Goal: Check status: Check status

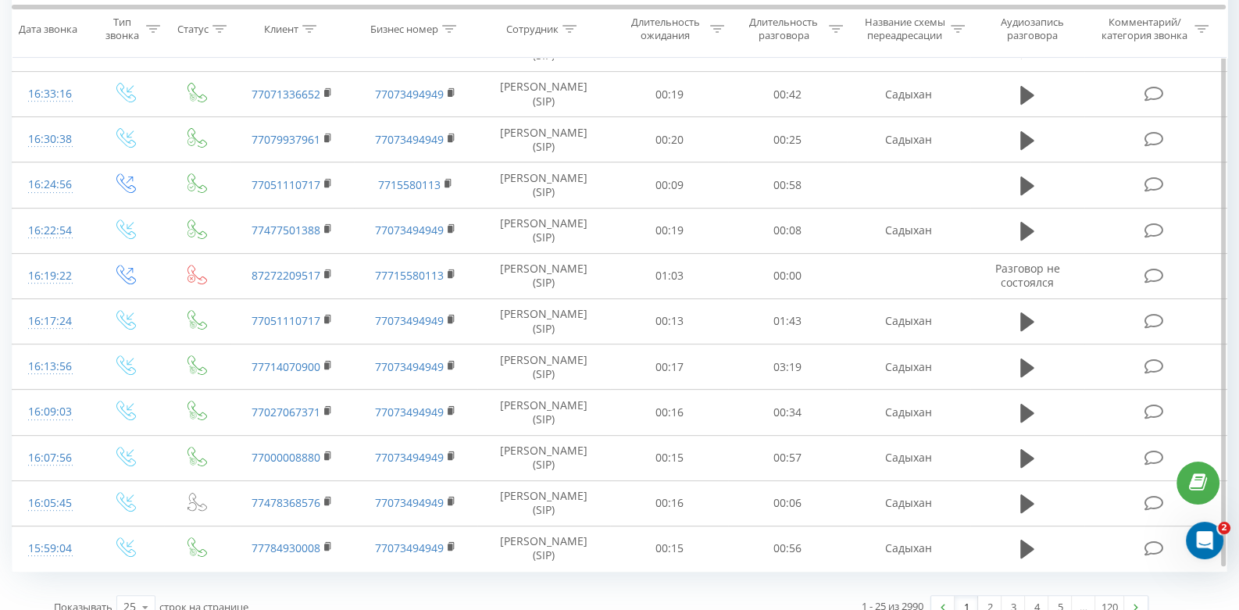
scroll to position [814, 0]
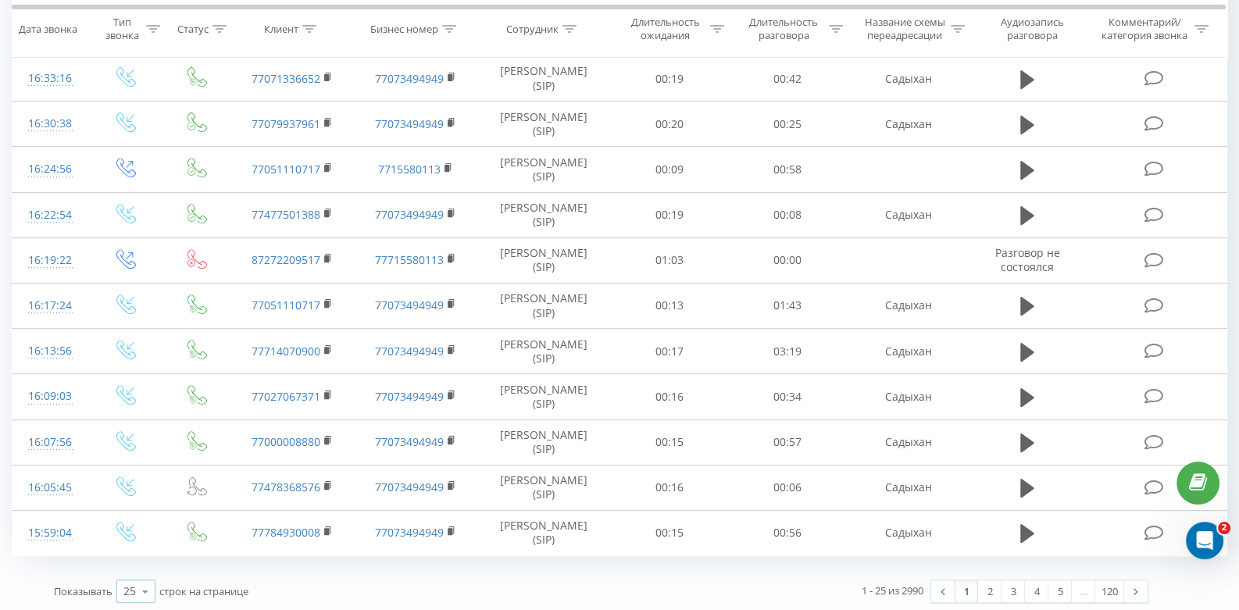
click at [150, 584] on icon at bounding box center [145, 592] width 23 height 30
click at [141, 568] on span "100" at bounding box center [132, 569] width 19 height 15
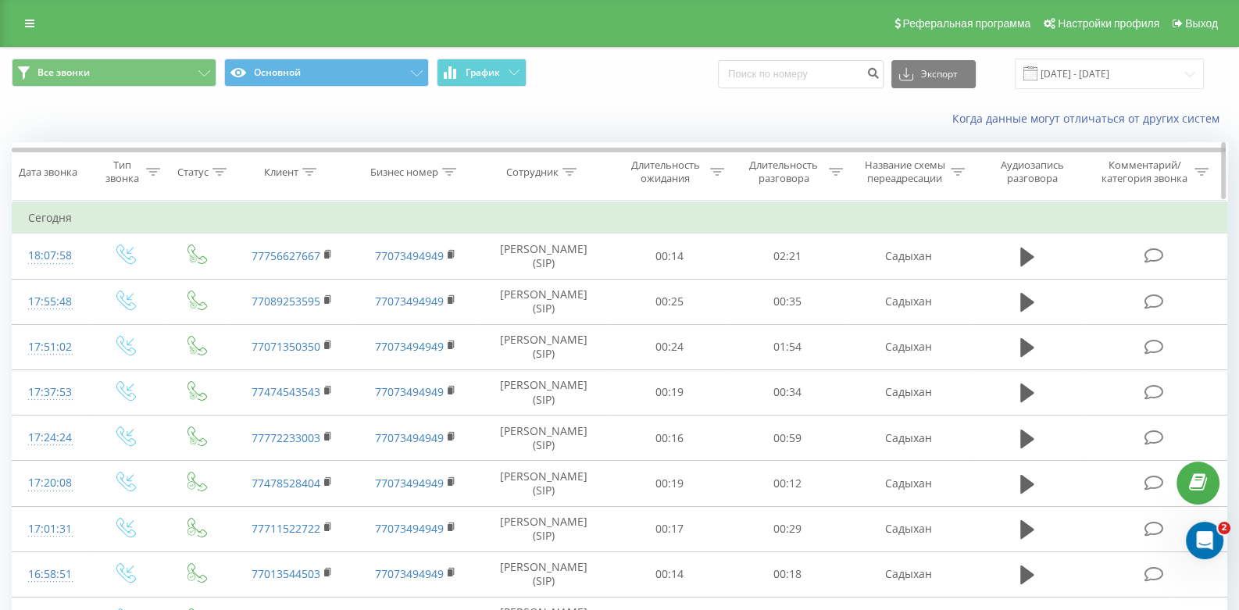
click at [290, 175] on div "Клиент" at bounding box center [281, 172] width 34 height 13
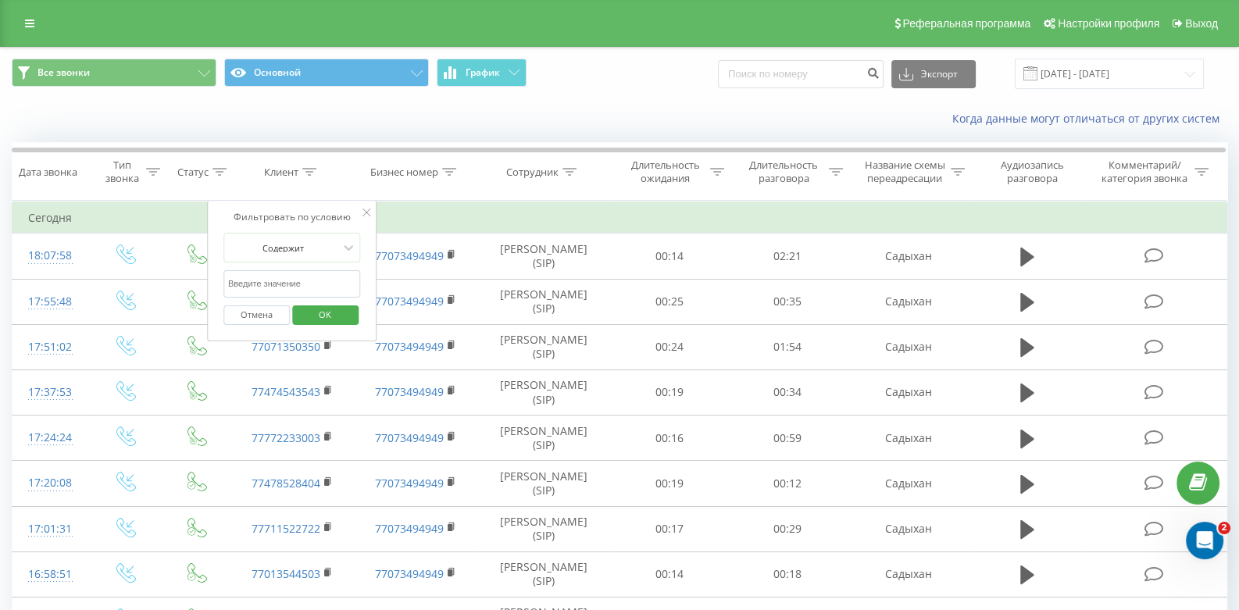
click at [291, 281] on input "text" at bounding box center [292, 283] width 138 height 27
type input "3003"
click button "OK" at bounding box center [325, 316] width 66 height 20
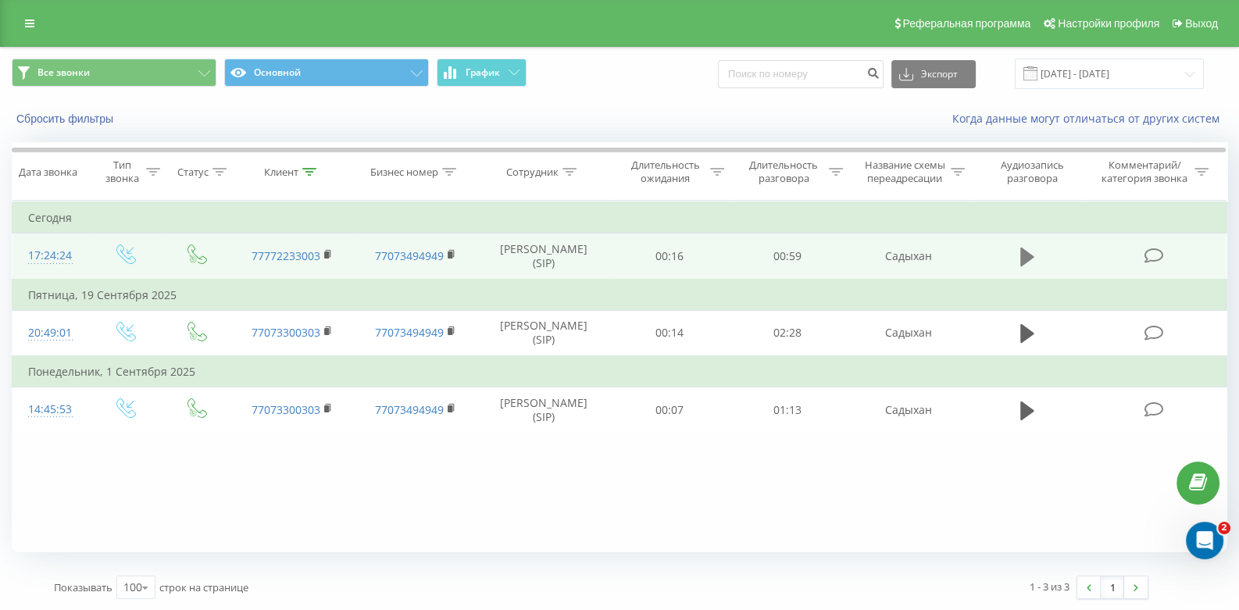
click at [1020, 256] on icon at bounding box center [1027, 257] width 14 height 22
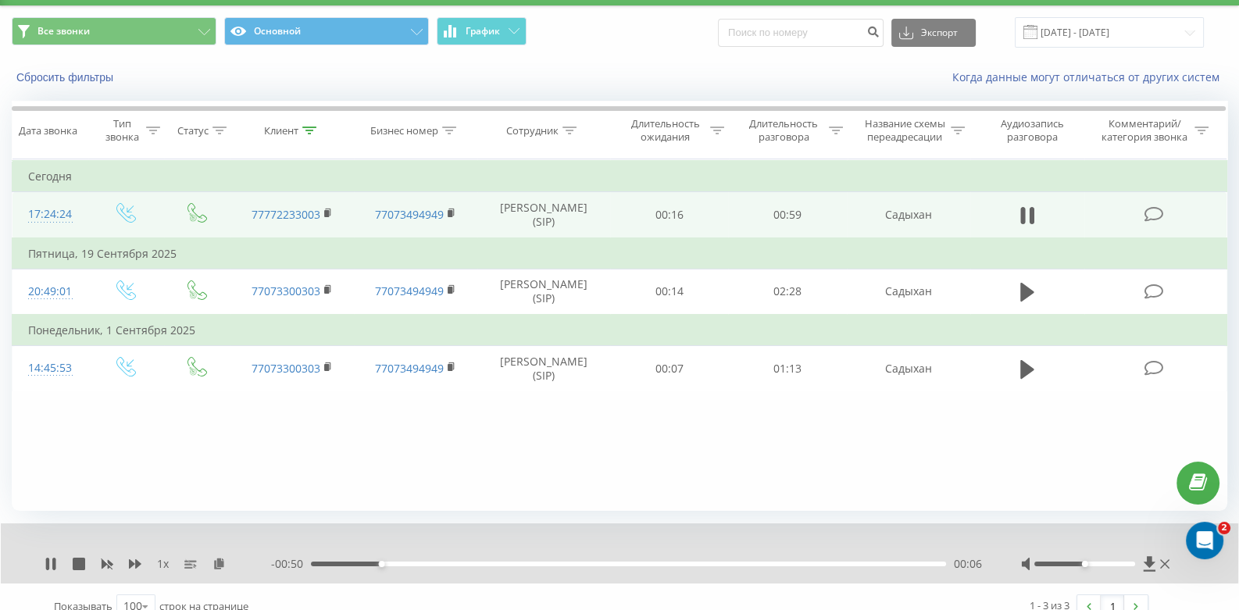
scroll to position [60, 0]
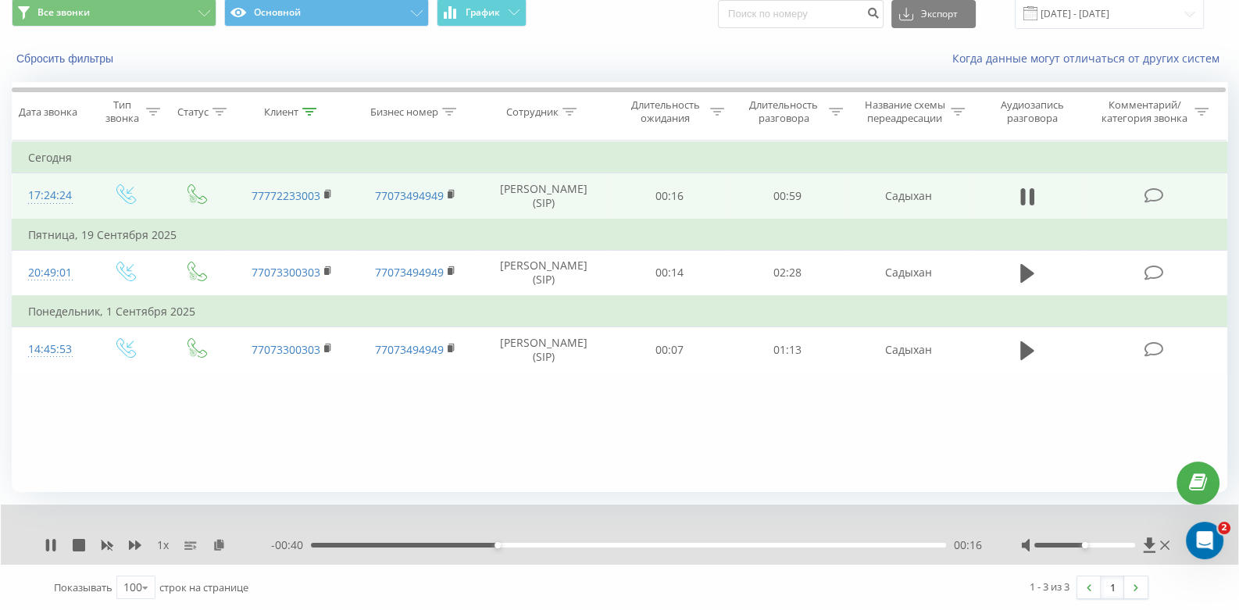
click at [570, 545] on div "00:16" at bounding box center [628, 545] width 635 height 5
click at [83, 545] on icon at bounding box center [79, 545] width 13 height 13
click at [48, 546] on icon at bounding box center [50, 545] width 9 height 13
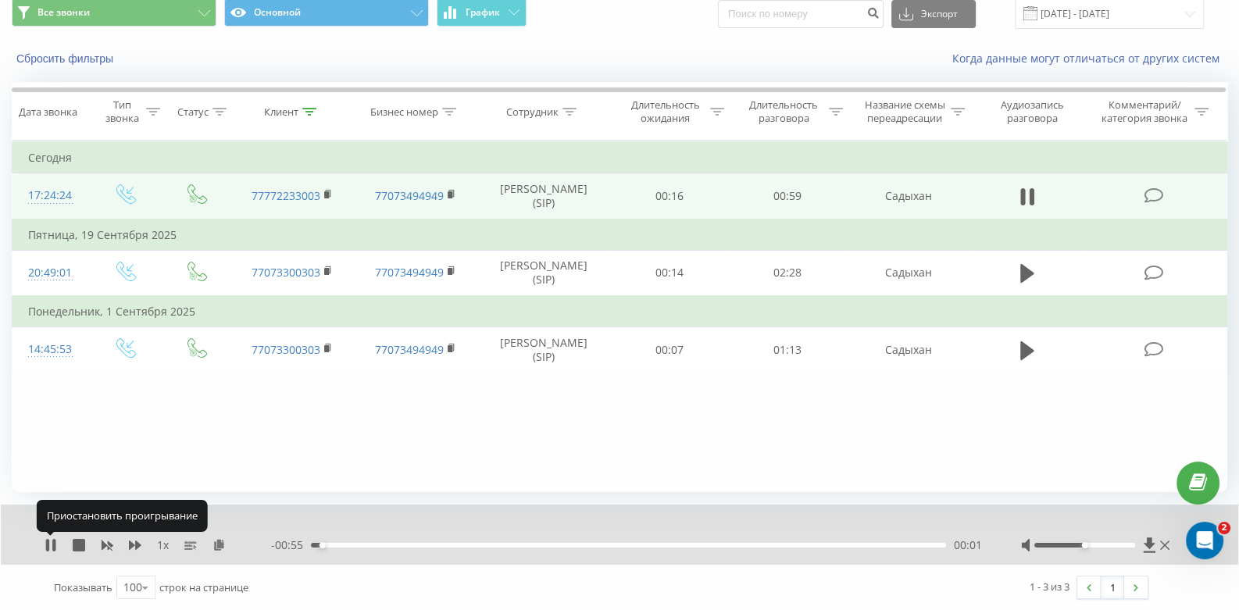
click at [48, 546] on icon at bounding box center [47, 545] width 3 height 13
click at [48, 546] on icon at bounding box center [50, 545] width 9 height 13
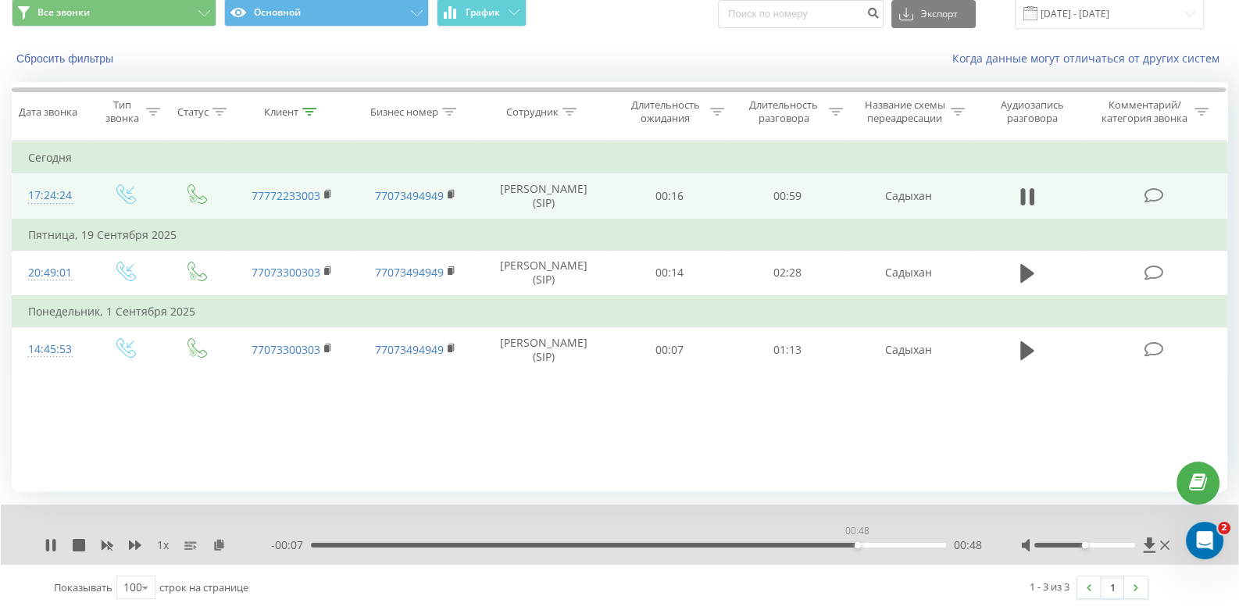
drag, startPoint x: 352, startPoint y: 542, endPoint x: 857, endPoint y: 542, distance: 504.8
click at [857, 543] on div "00:48" at bounding box center [628, 545] width 635 height 5
click at [1166, 543] on icon at bounding box center [1164, 545] width 9 height 9
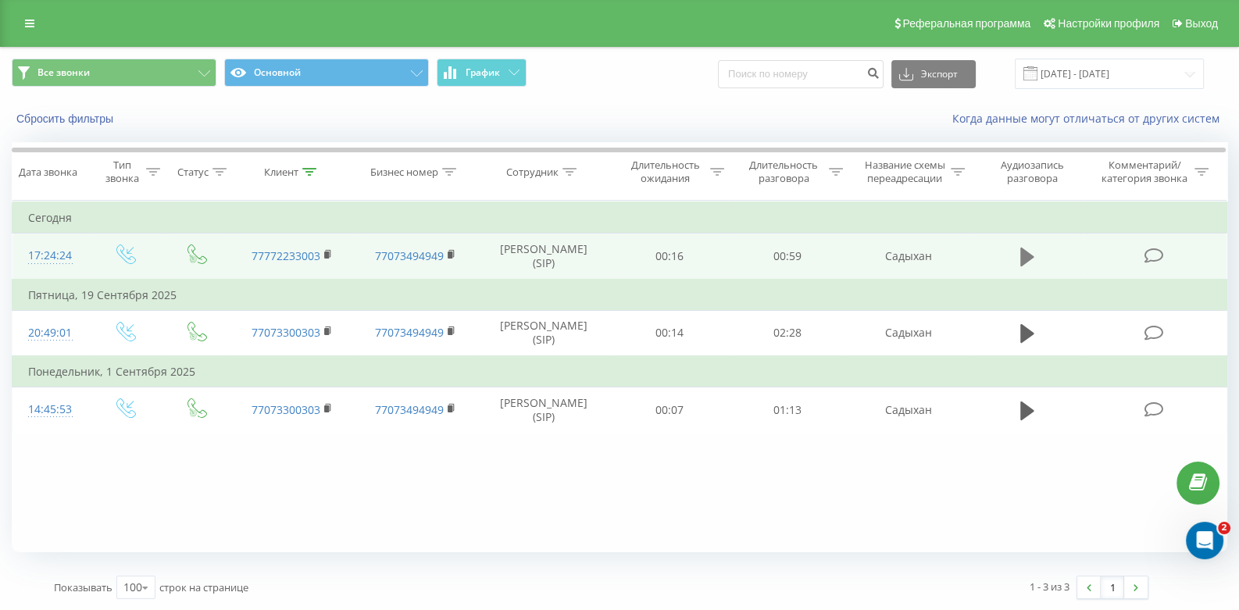
click at [1025, 252] on icon at bounding box center [1027, 257] width 14 height 19
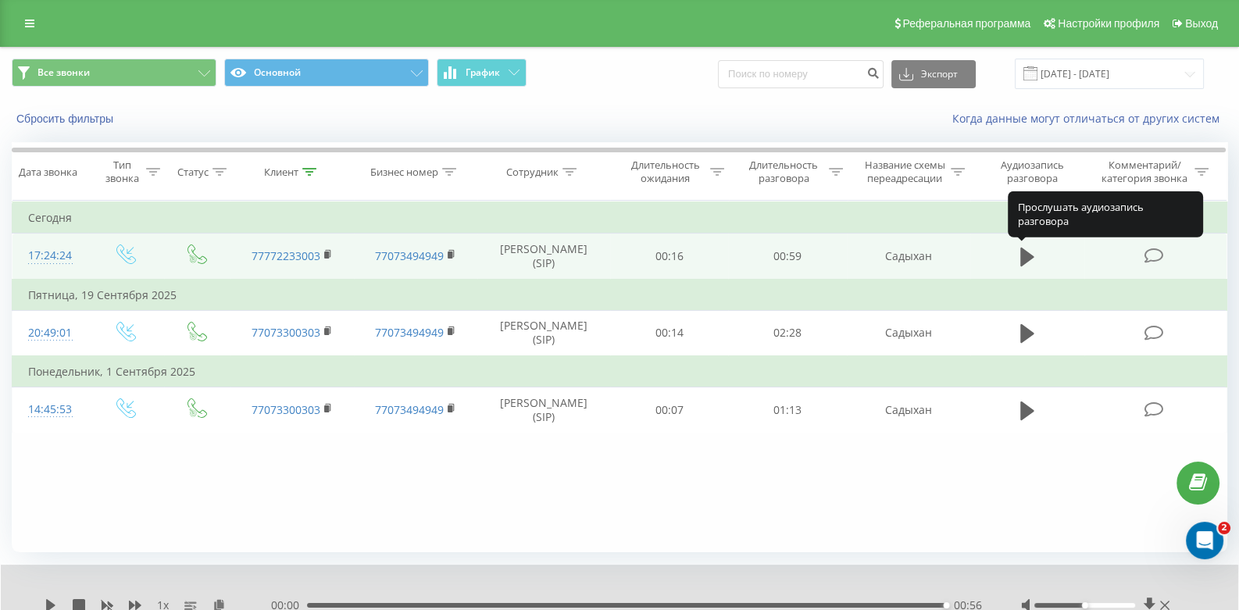
click at [1019, 256] on button at bounding box center [1027, 256] width 23 height 23
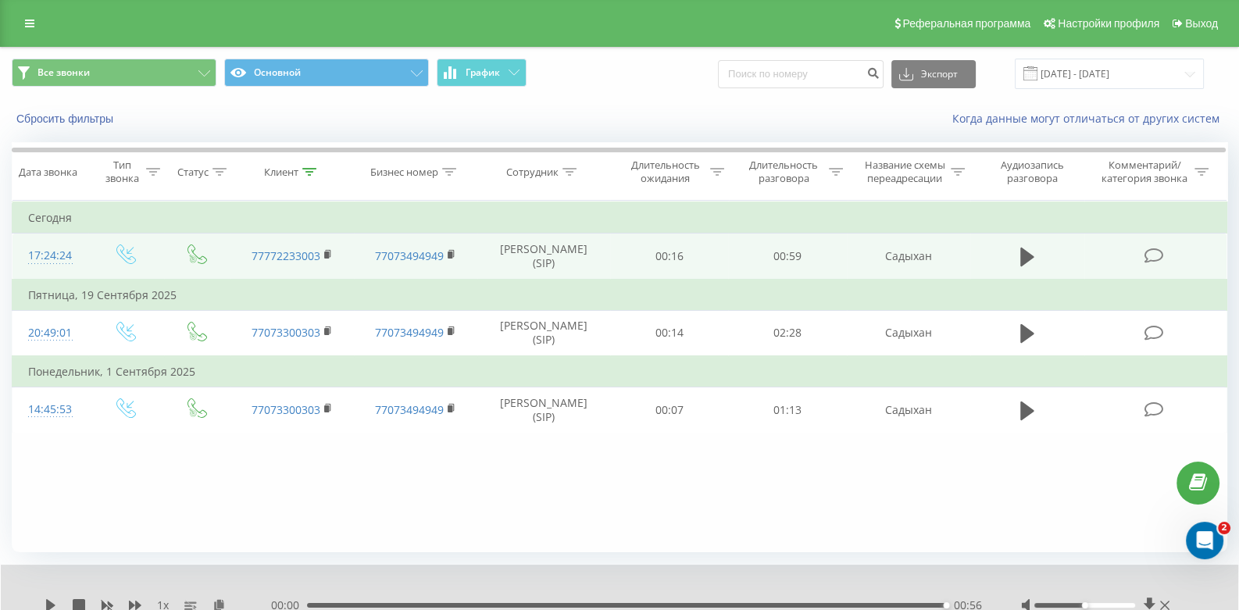
click at [1019, 256] on button at bounding box center [1027, 256] width 23 height 23
click at [1026, 252] on icon at bounding box center [1027, 257] width 14 height 19
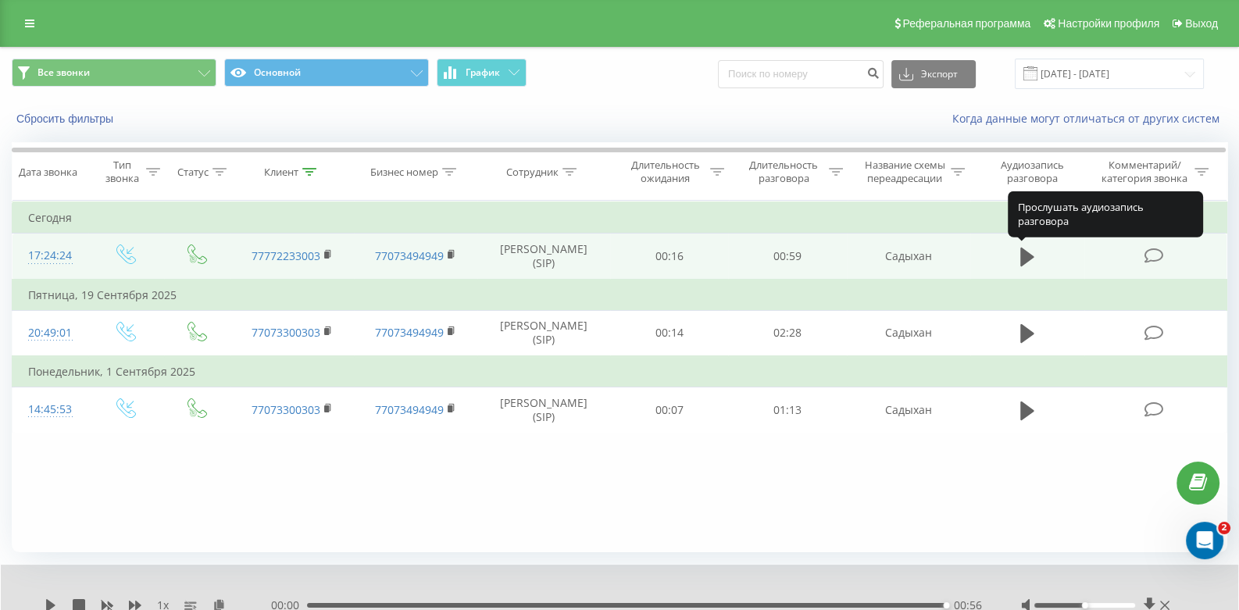
click at [1026, 252] on icon at bounding box center [1027, 257] width 14 height 19
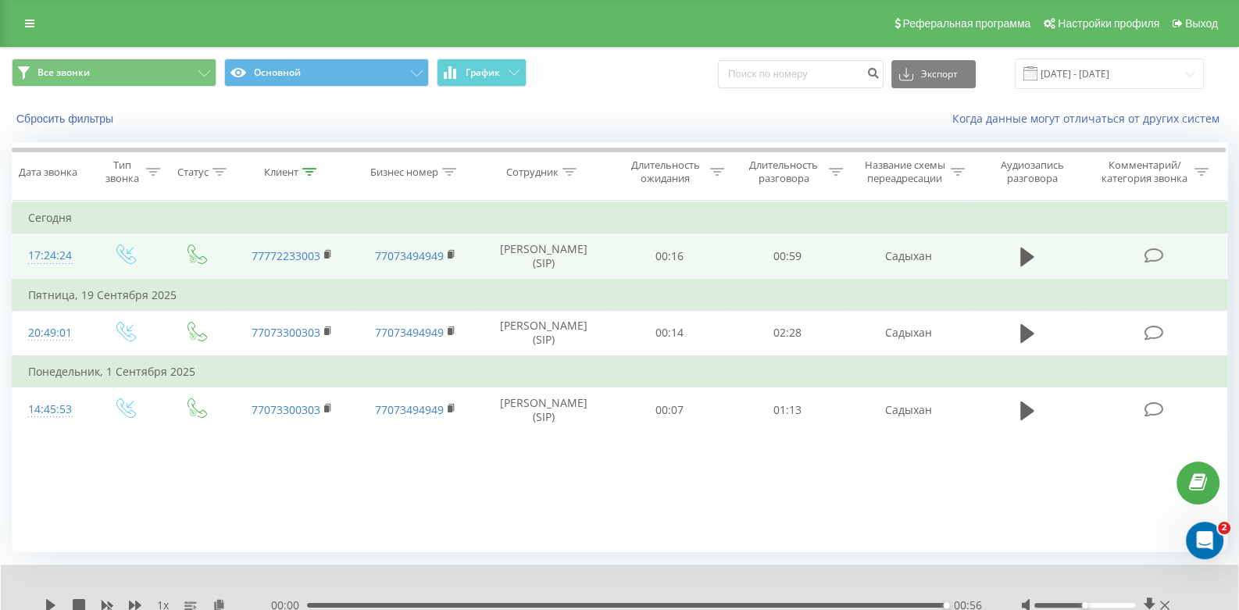
click at [1026, 252] on icon at bounding box center [1027, 257] width 14 height 19
click at [340, 600] on div "00:00 00:56 00:56" at bounding box center [626, 606] width 711 height 16
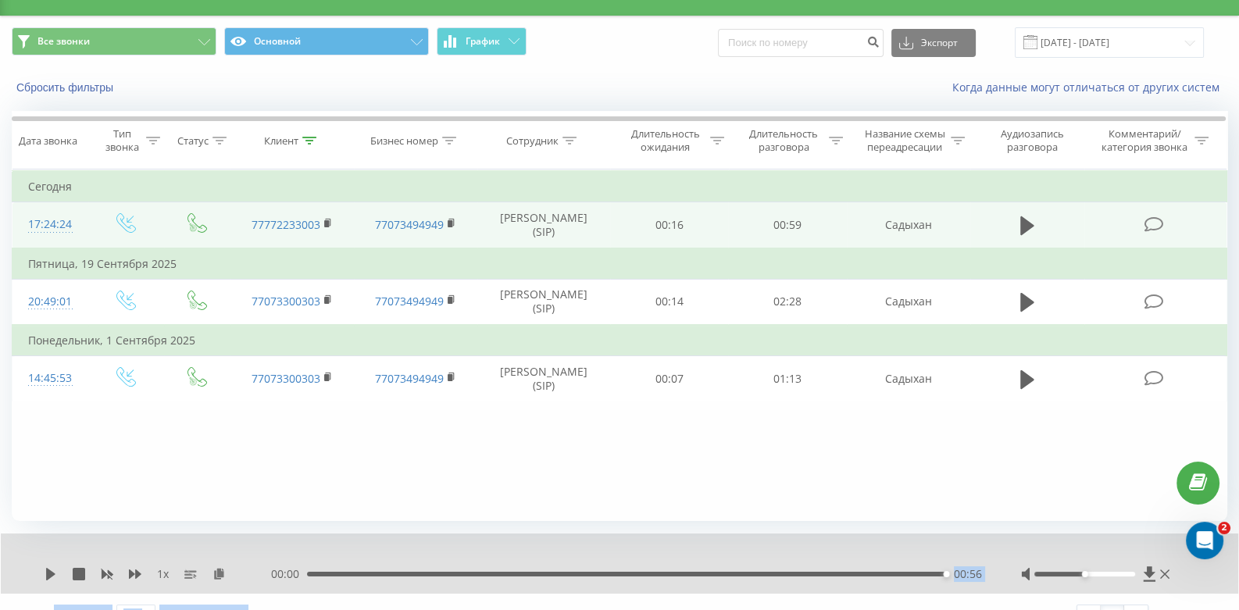
drag, startPoint x: 340, startPoint y: 600, endPoint x: 319, endPoint y: 600, distance: 21.1
click at [319, 600] on div "1 x 00:00 00:56 00:56 Показывать 100 10 25 50 100 строк на странице 1 - 3 из 3 1" at bounding box center [620, 586] width 1216 height 105
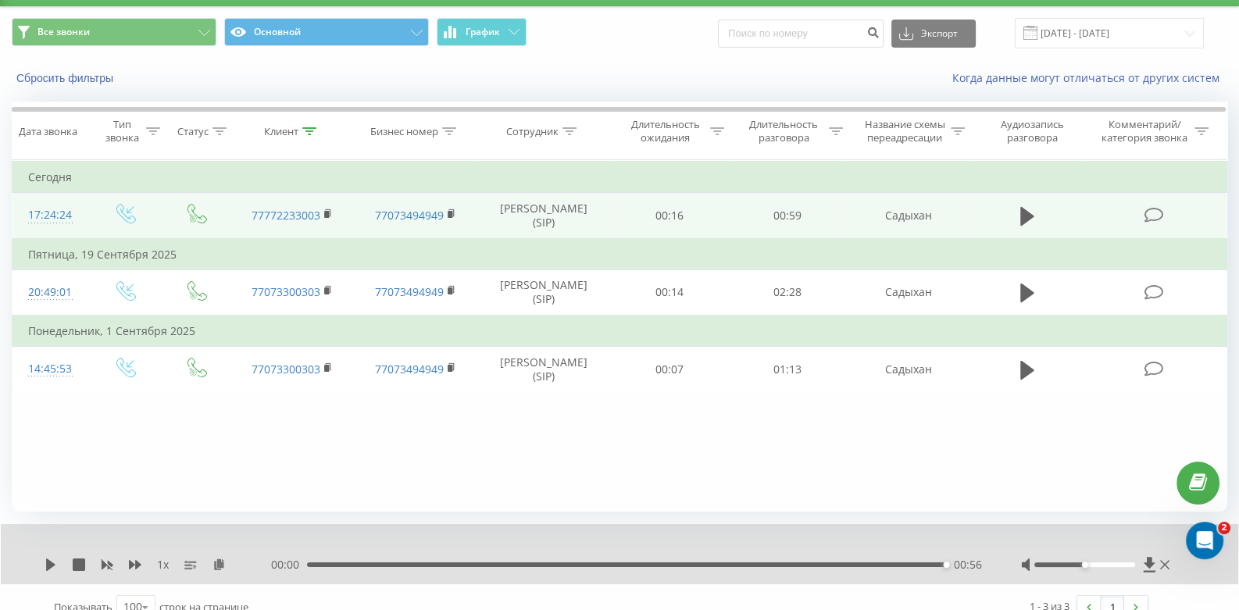
click at [357, 561] on div "00:00 00:56 00:56" at bounding box center [626, 565] width 711 height 16
drag, startPoint x: 356, startPoint y: 561, endPoint x: 297, endPoint y: 561, distance: 58.6
click at [301, 561] on div "- 00:56 00:00 00:00" at bounding box center [626, 565] width 711 height 16
click at [56, 562] on icon at bounding box center [51, 565] width 13 height 13
click at [1168, 564] on icon at bounding box center [1164, 565] width 9 height 13
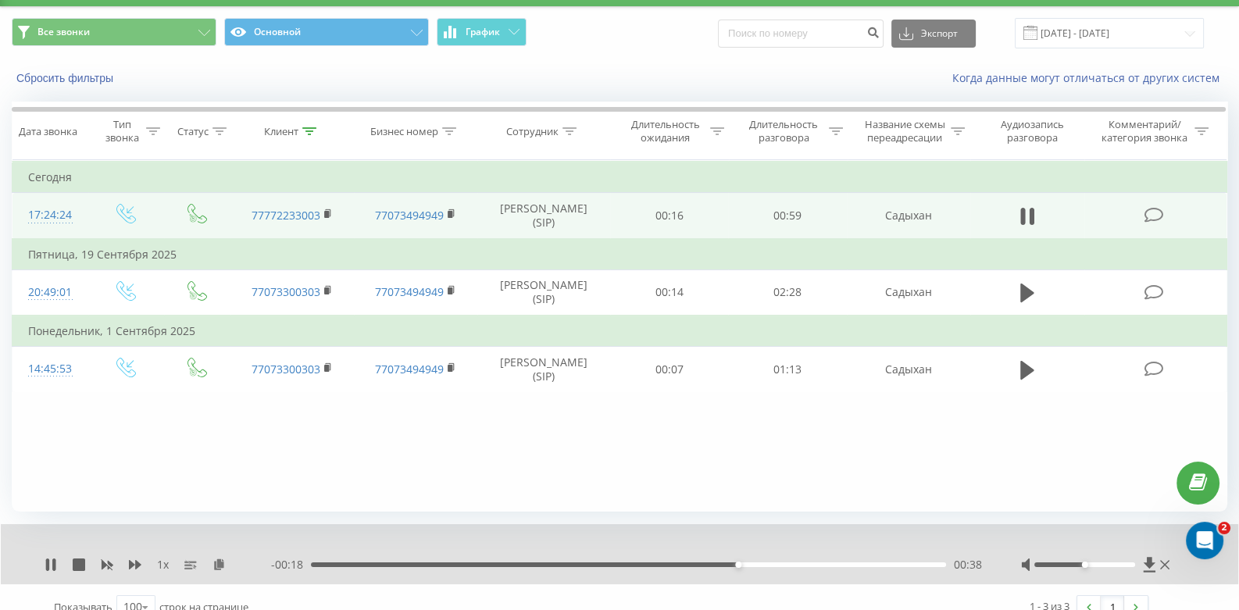
scroll to position [0, 0]
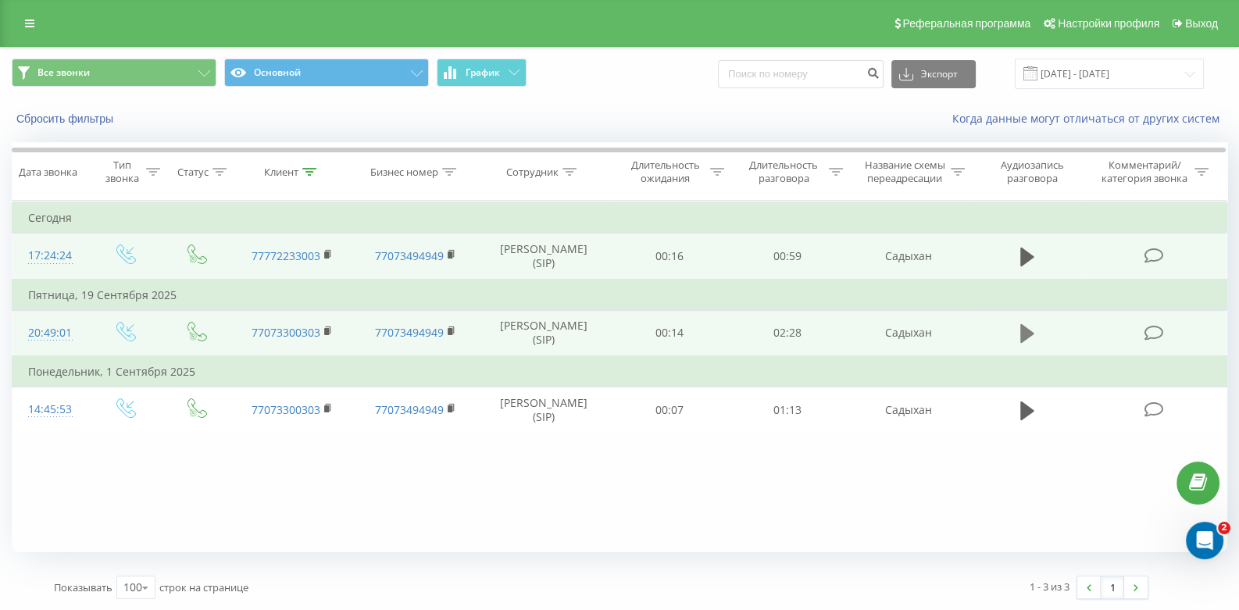
click at [1027, 327] on icon at bounding box center [1027, 333] width 14 height 19
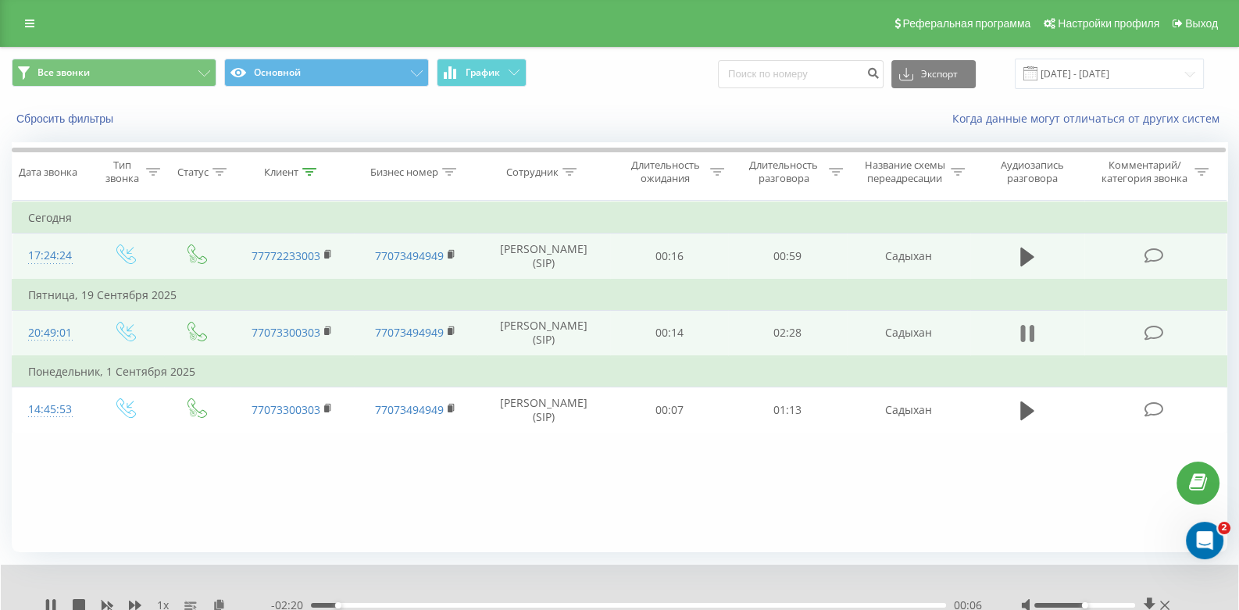
click at [1024, 335] on icon at bounding box center [1022, 333] width 5 height 17
